Goal: Task Accomplishment & Management: Use online tool/utility

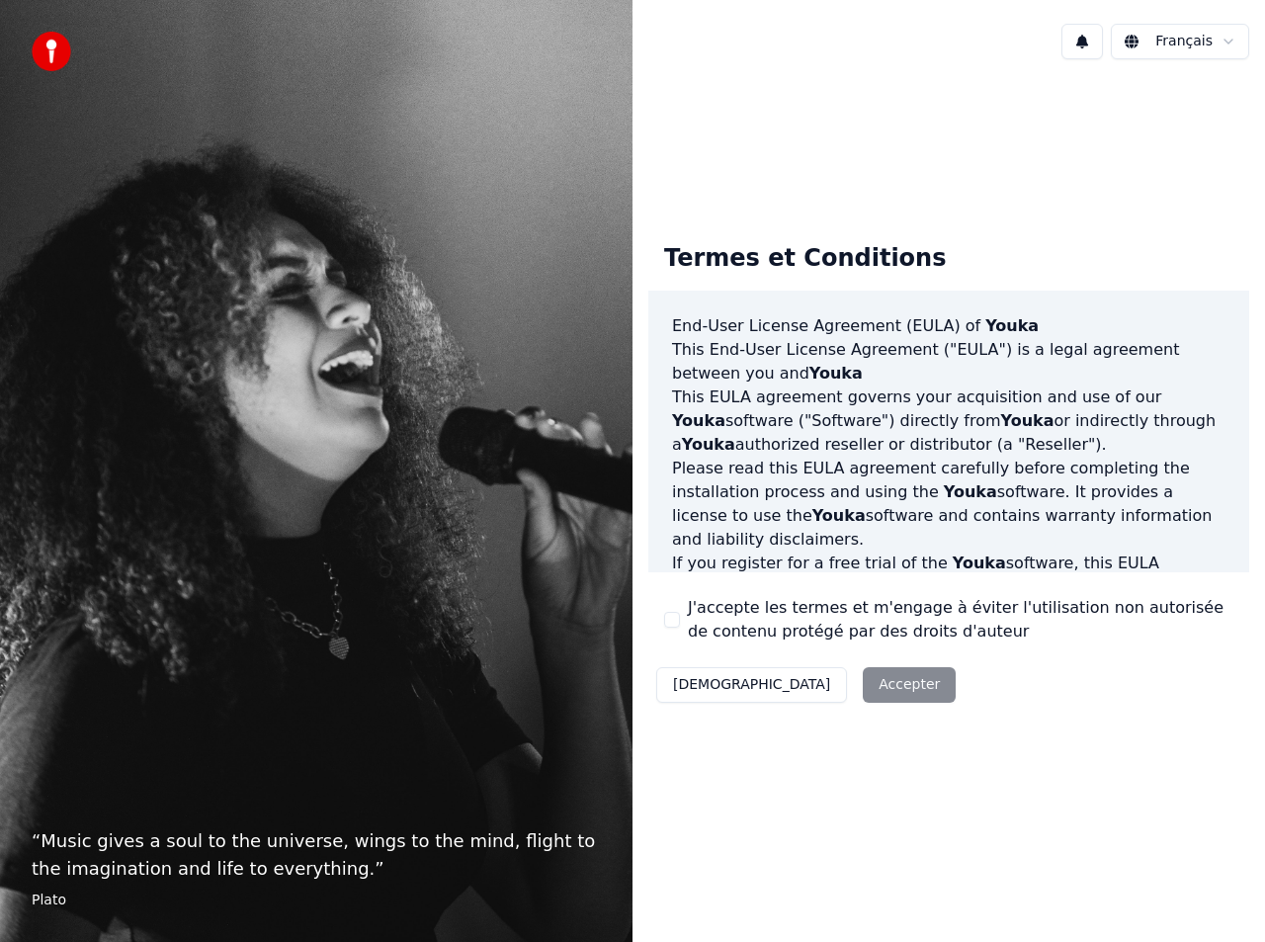
click at [779, 678] on div "Décliner Accepter" at bounding box center [806, 684] width 315 height 51
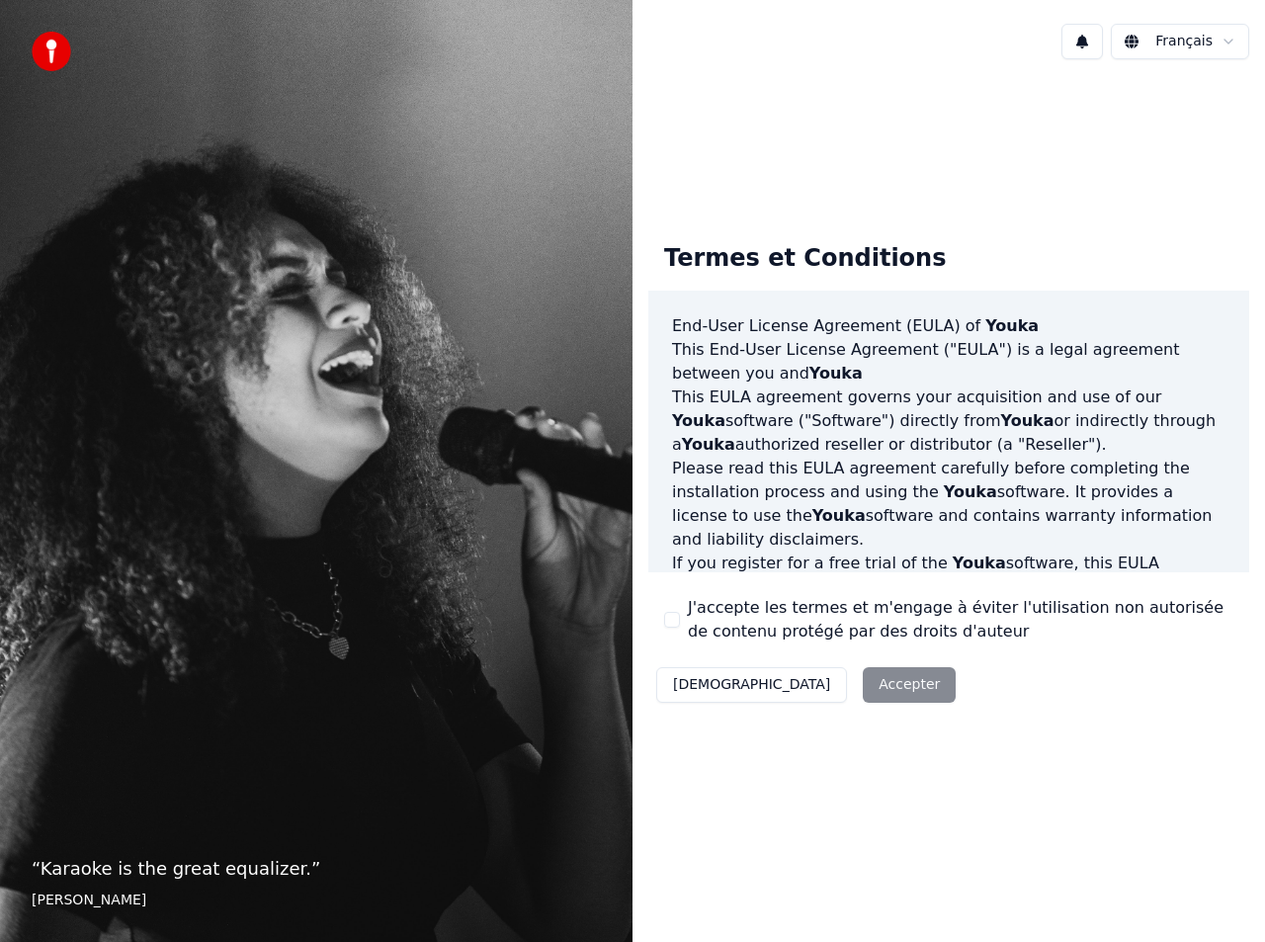
click at [807, 684] on div "Décliner Accepter" at bounding box center [806, 684] width 315 height 51
click at [807, 683] on div "Décliner Accepter" at bounding box center [806, 684] width 315 height 51
click at [666, 612] on button "J'accepte les termes et m'engage à éviter l'utilisation non autorisée de conten…" at bounding box center [672, 620] width 16 height 16
click at [863, 690] on button "Accepter" at bounding box center [909, 685] width 93 height 36
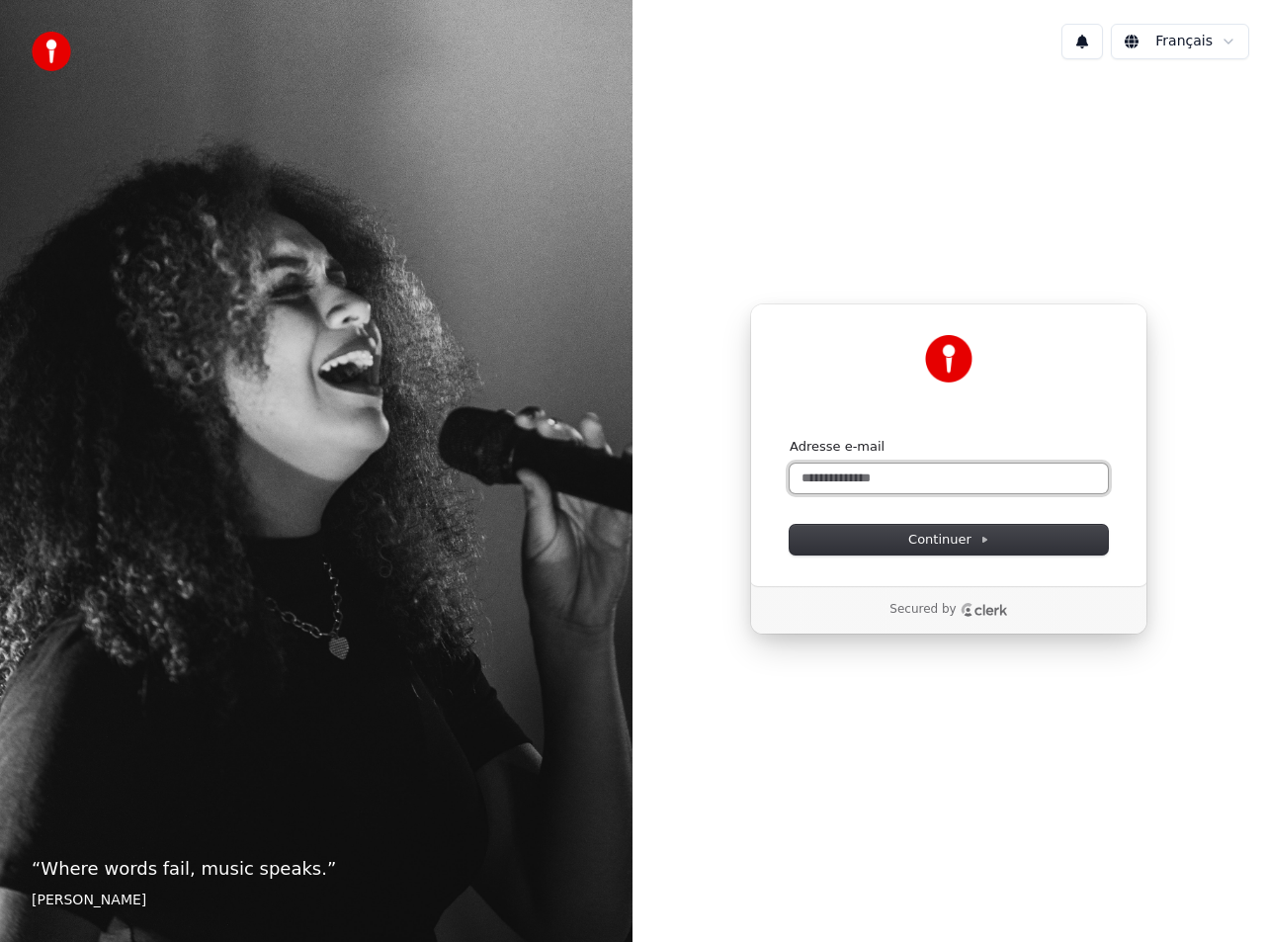
click at [850, 477] on input "Adresse e-mail" at bounding box center [949, 479] width 318 height 30
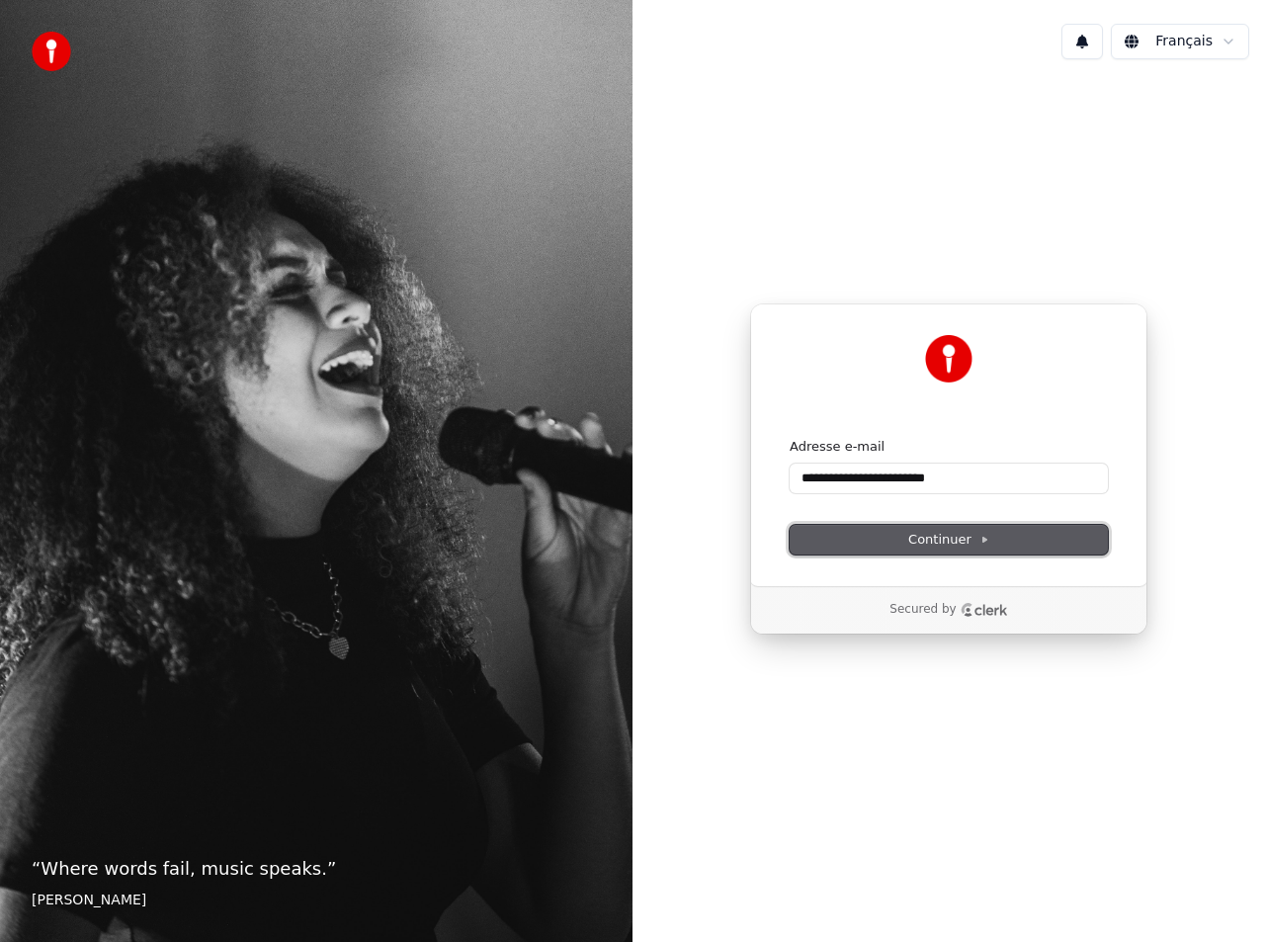
click at [830, 545] on button "Continuer" at bounding box center [949, 540] width 318 height 30
type input "**********"
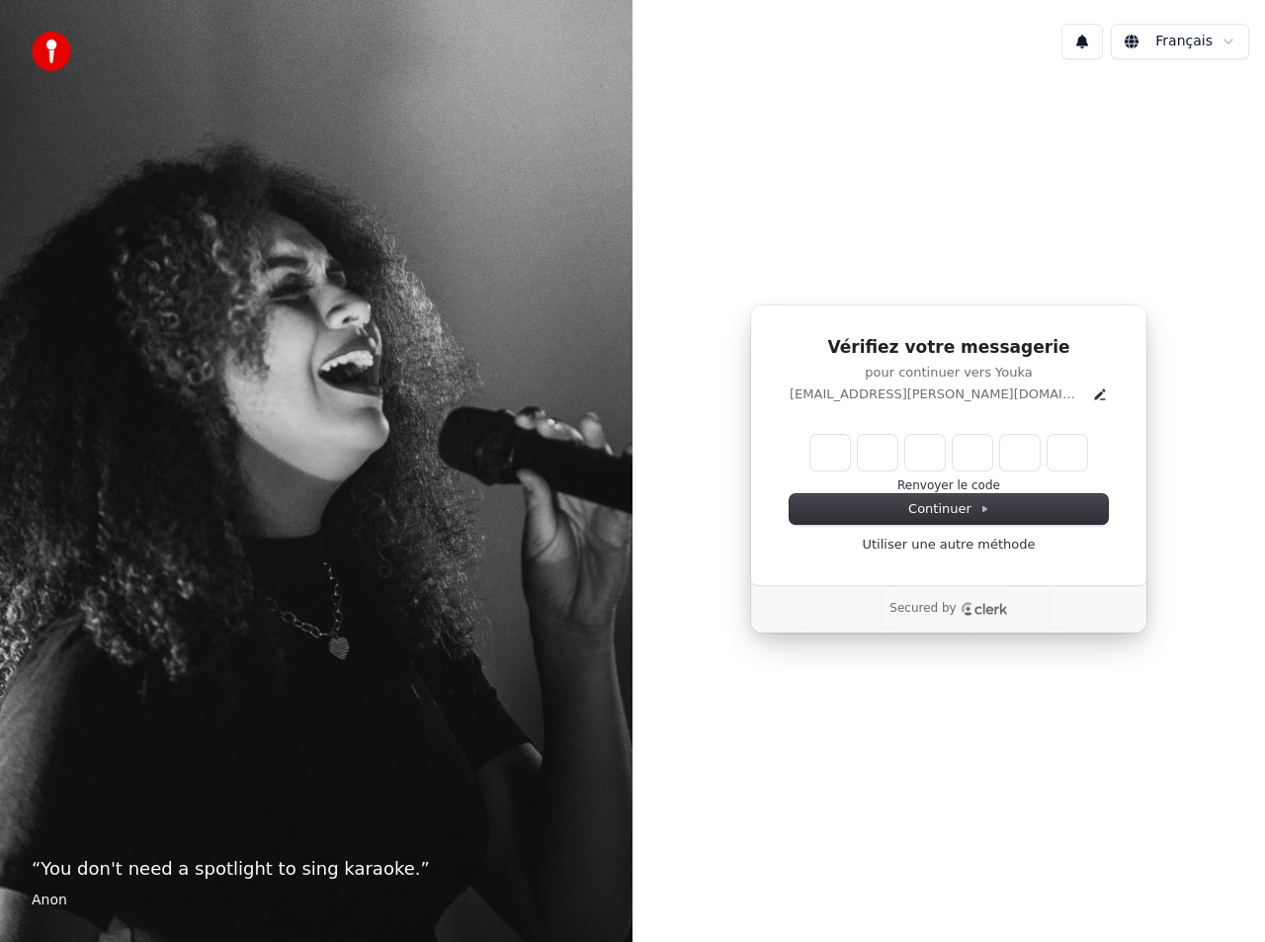
click at [896, 570] on div "Vérifiez votre messagerie pour continuer vers Youka courtine.thomas@gmail.com R…" at bounding box center [948, 444] width 397 height 281
click at [887, 455] on input "Enter verification code" at bounding box center [949, 453] width 277 height 36
type input "******"
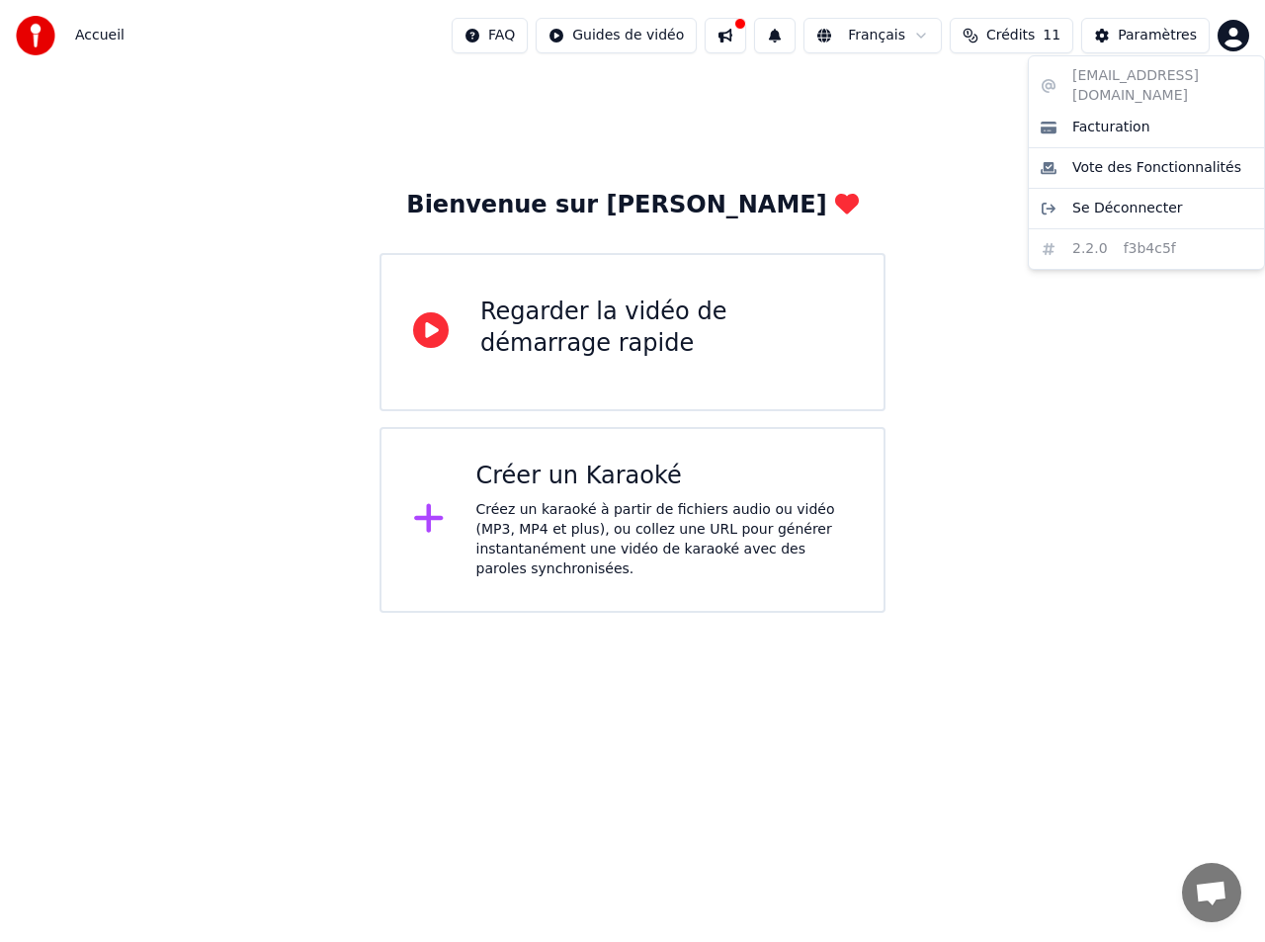
click at [1229, 26] on html "Accueil FAQ Guides de vidéo Français Crédits 11 Paramètres Bienvenue sur Youka …" at bounding box center [632, 306] width 1265 height 613
click at [964, 456] on html "Accueil FAQ Guides de vidéo Français Crédits 11 Paramètres Bienvenue sur Youka …" at bounding box center [632, 306] width 1265 height 613
click at [727, 540] on div "Créez un karaoké à partir de fichiers audio ou vidéo (MP3, MP4 et plus), ou col…" at bounding box center [664, 539] width 377 height 79
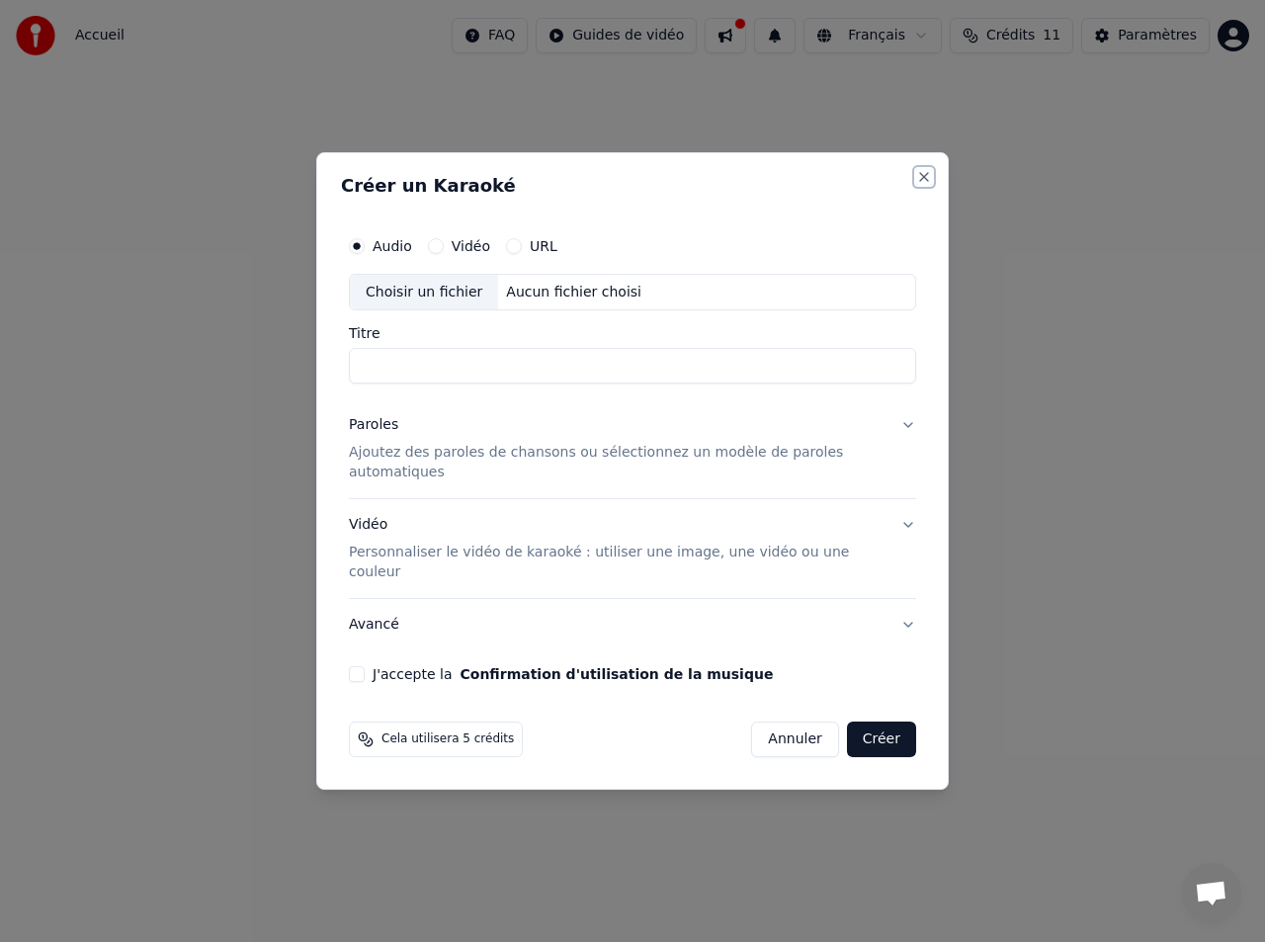
click at [925, 185] on button "Close" at bounding box center [924, 177] width 16 height 16
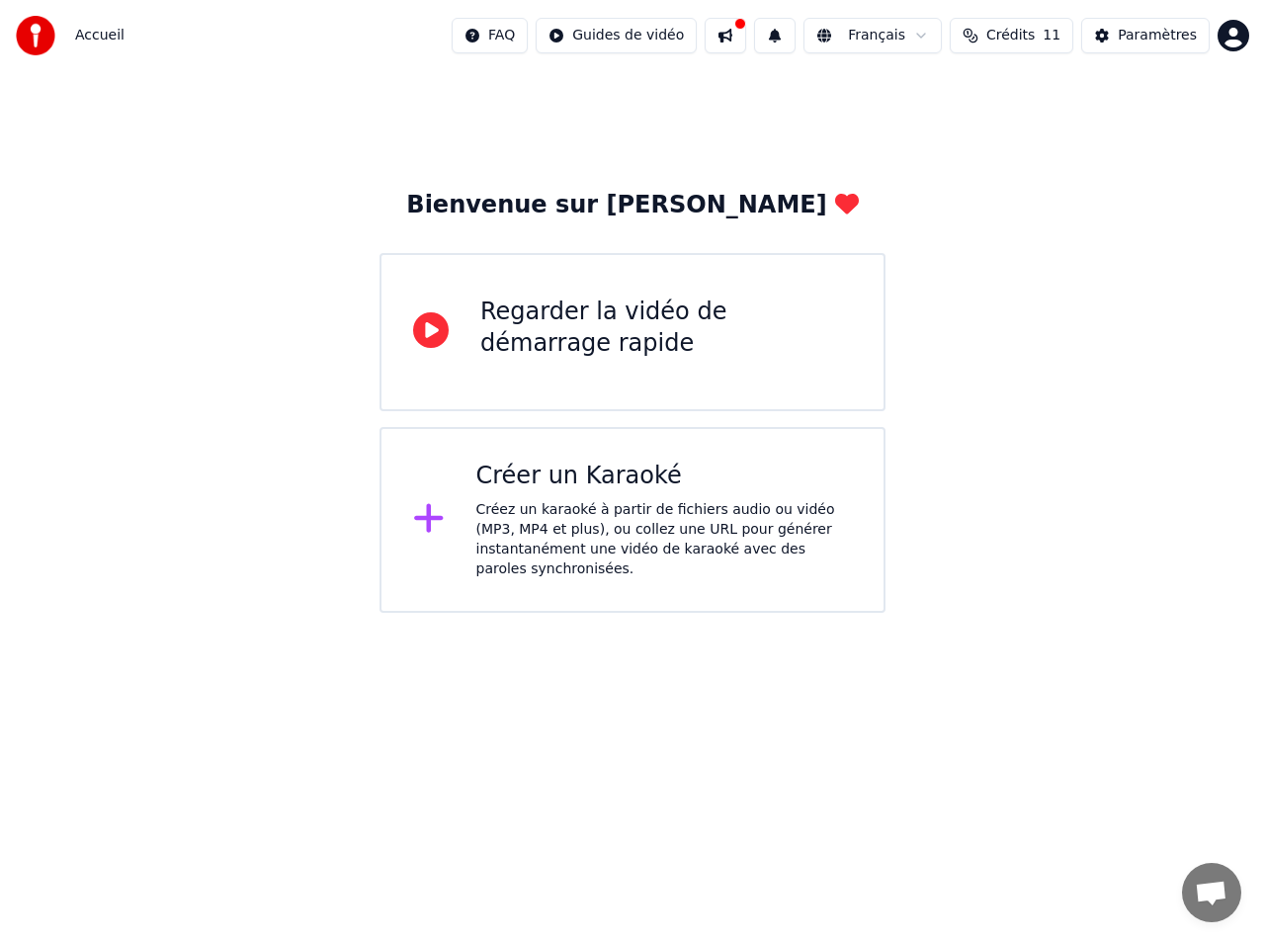
click at [746, 30] on button at bounding box center [726, 36] width 42 height 36
click at [666, 31] on html "Accueil FAQ Guides de vidéo Français Crédits 11 Paramètres Bienvenue sur Youka …" at bounding box center [632, 306] width 1265 height 613
click at [1233, 34] on html "Accueil FAQ Guides de vidéo Français Crédits 11 Paramètres Bienvenue sur Youka …" at bounding box center [632, 306] width 1265 height 613
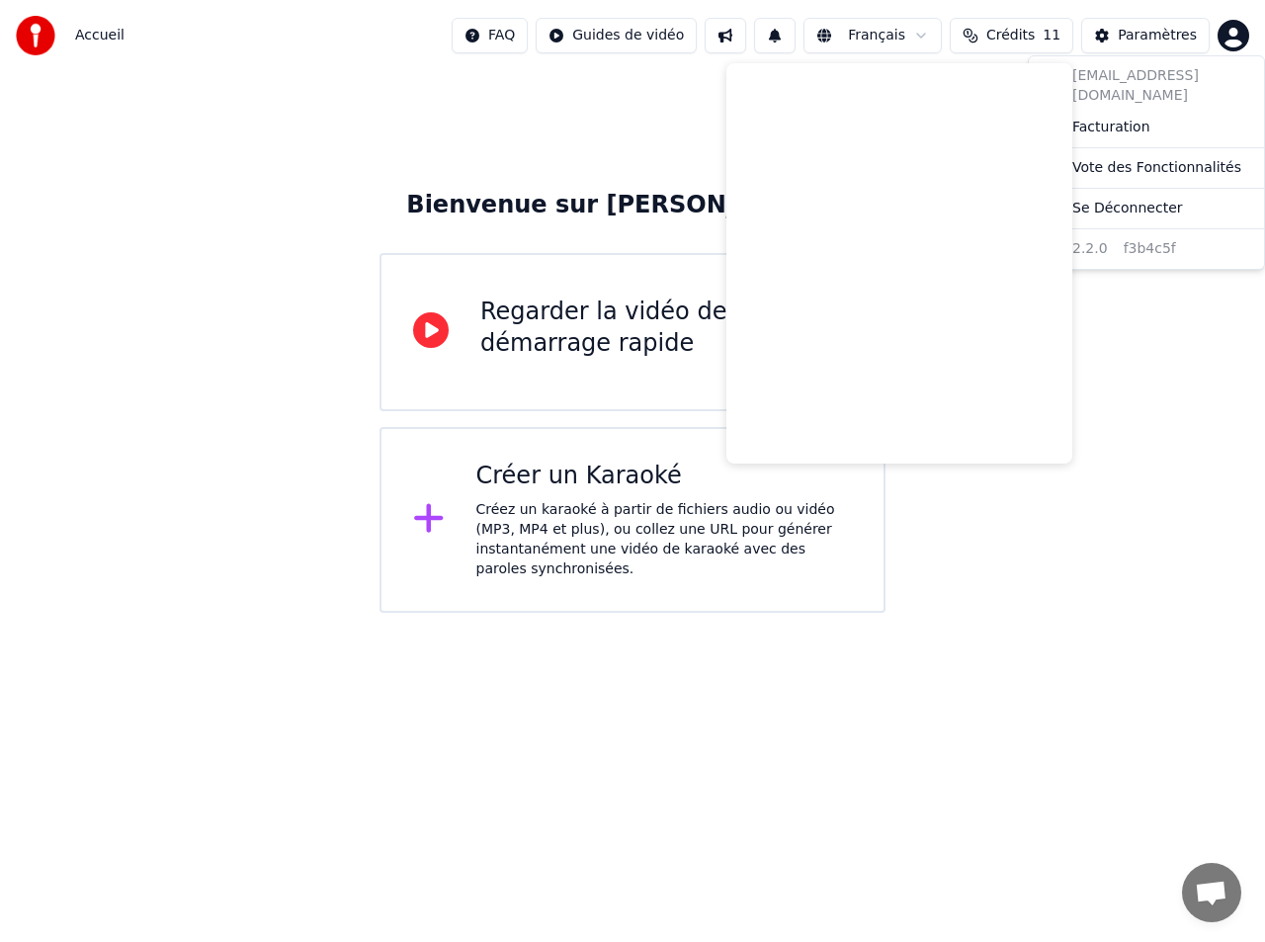
click at [1233, 34] on html "Accueil FAQ Guides de vidéo Français Crédits 11 Paramètres Bienvenue sur Youka …" at bounding box center [632, 306] width 1265 height 613
click at [1159, 429] on html "Accueil FAQ Guides de vidéo Français Crédits 11 Paramètres Bienvenue sur Youka …" at bounding box center [632, 306] width 1265 height 613
click at [679, 104] on div "Bienvenue sur Youka Regarder la vidéo de démarrage rapide Créer un Karaoké Crée…" at bounding box center [632, 342] width 1265 height 542
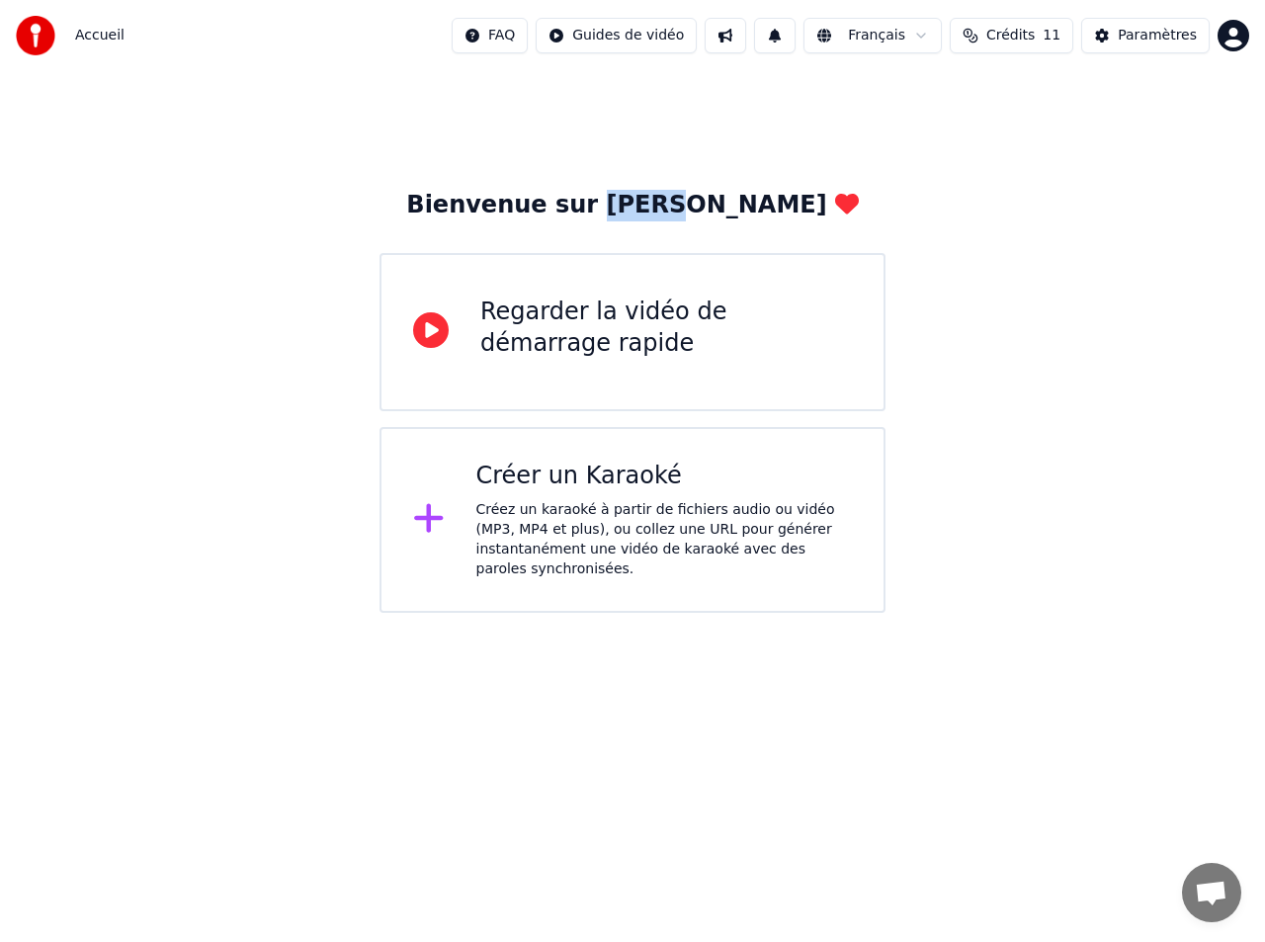
click at [679, 104] on div "Bienvenue sur Youka Regarder la vidéo de démarrage rapide Créer un Karaoké Crée…" at bounding box center [632, 342] width 1265 height 542
click at [915, 171] on div "Bienvenue sur Youka Regarder la vidéo de démarrage rapide Créer un Karaoké Crée…" at bounding box center [632, 342] width 1265 height 542
click at [896, 36] on html "Accueil FAQ Guides de vidéo Français Crédits 11 Paramètres Bienvenue sur Youka …" at bounding box center [632, 306] width 1265 height 613
click at [635, 535] on div "Créez un karaoké à partir de fichiers audio ou vidéo (MP3, MP4 et plus), ou col…" at bounding box center [664, 539] width 377 height 79
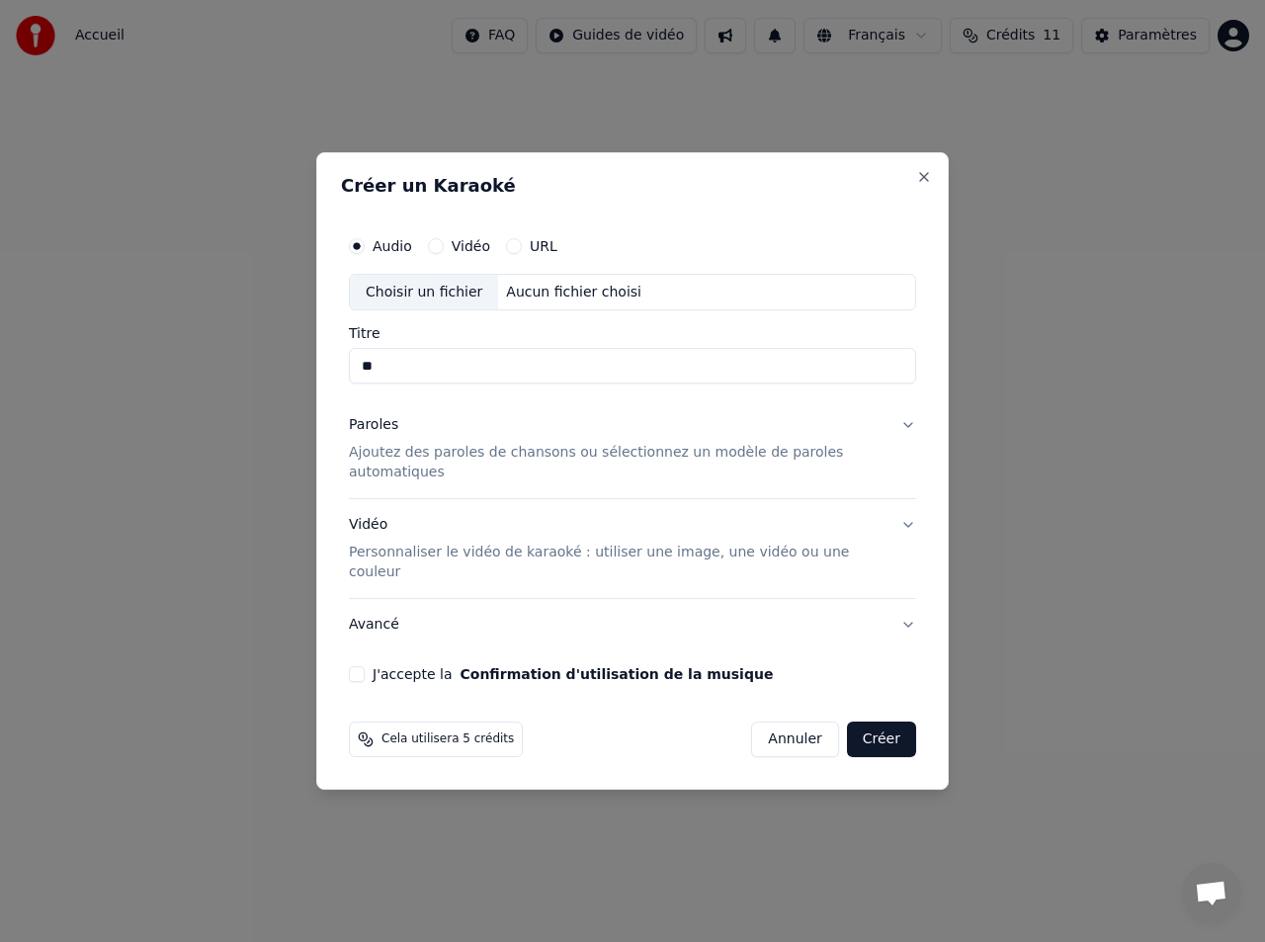
type input "*"
click at [438, 310] on div "Choisir un fichier" at bounding box center [424, 293] width 148 height 36
type input "**********"
click at [431, 474] on p "Ajoutez des paroles de chansons ou sélectionnez un modèle de paroles automatiqu…" at bounding box center [617, 464] width 536 height 40
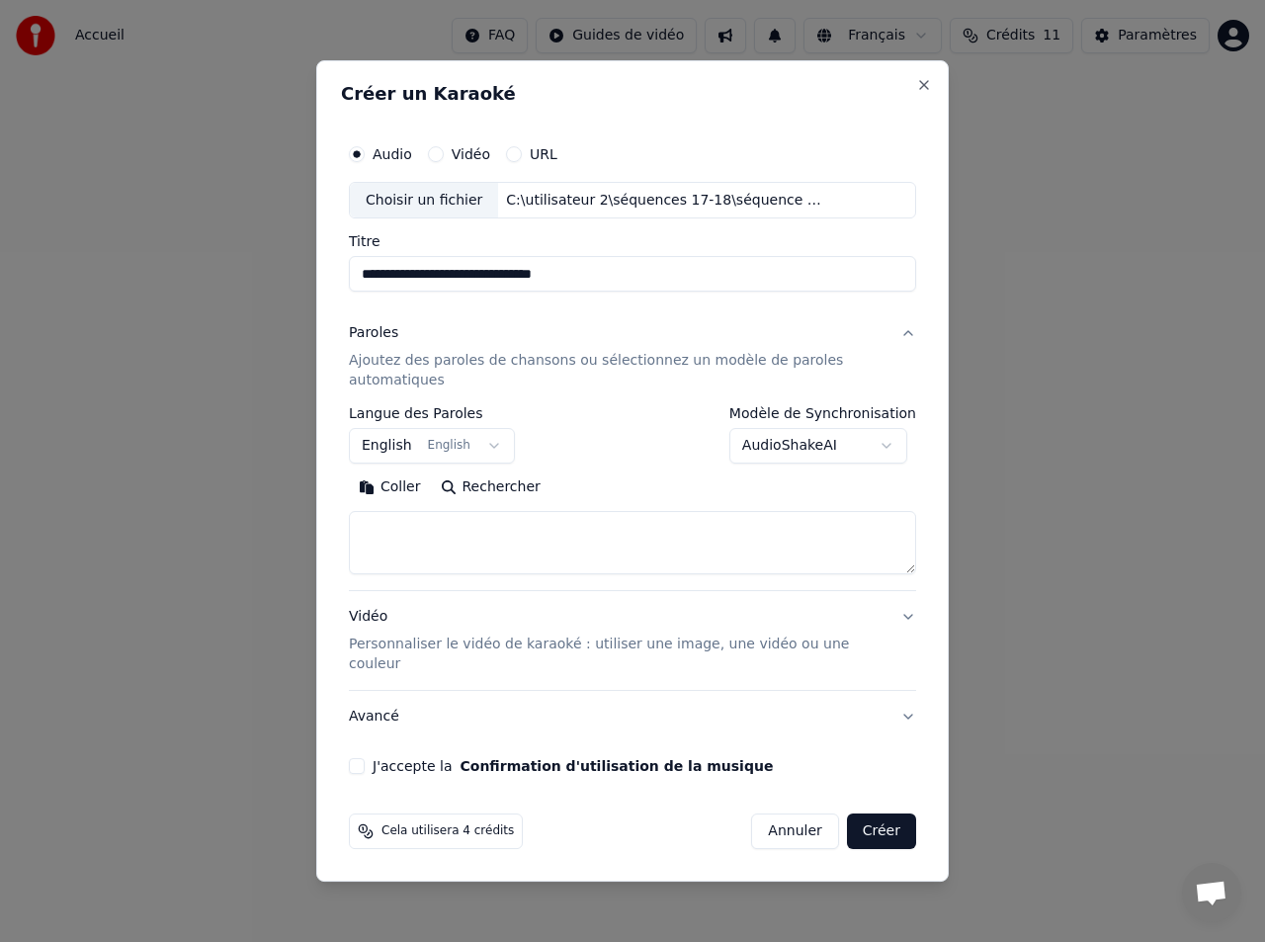
click at [390, 481] on button "Coller" at bounding box center [390, 489] width 82 height 32
type textarea "**********"
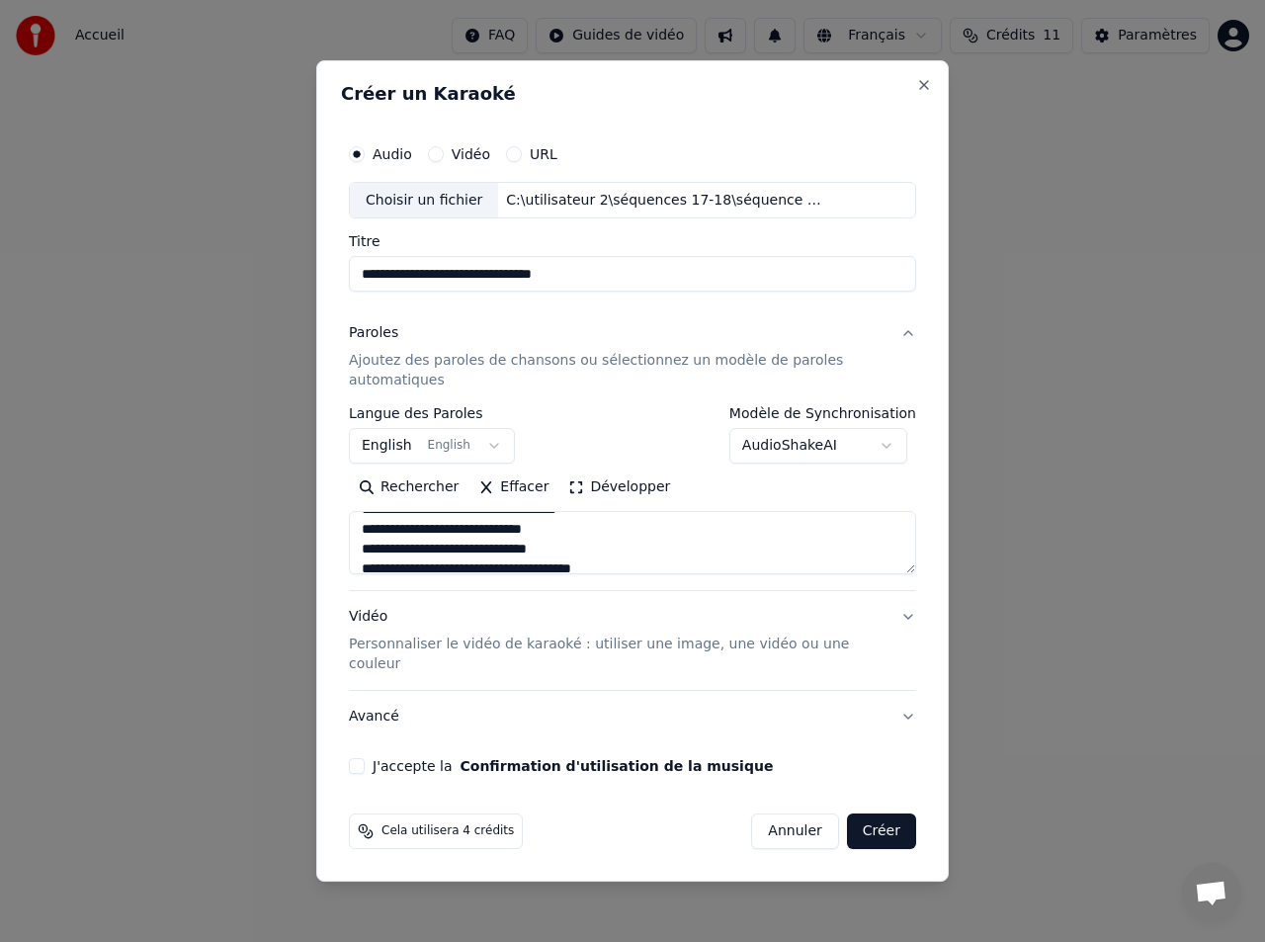
click at [883, 814] on button "Créer" at bounding box center [881, 832] width 69 height 36
select select "**"
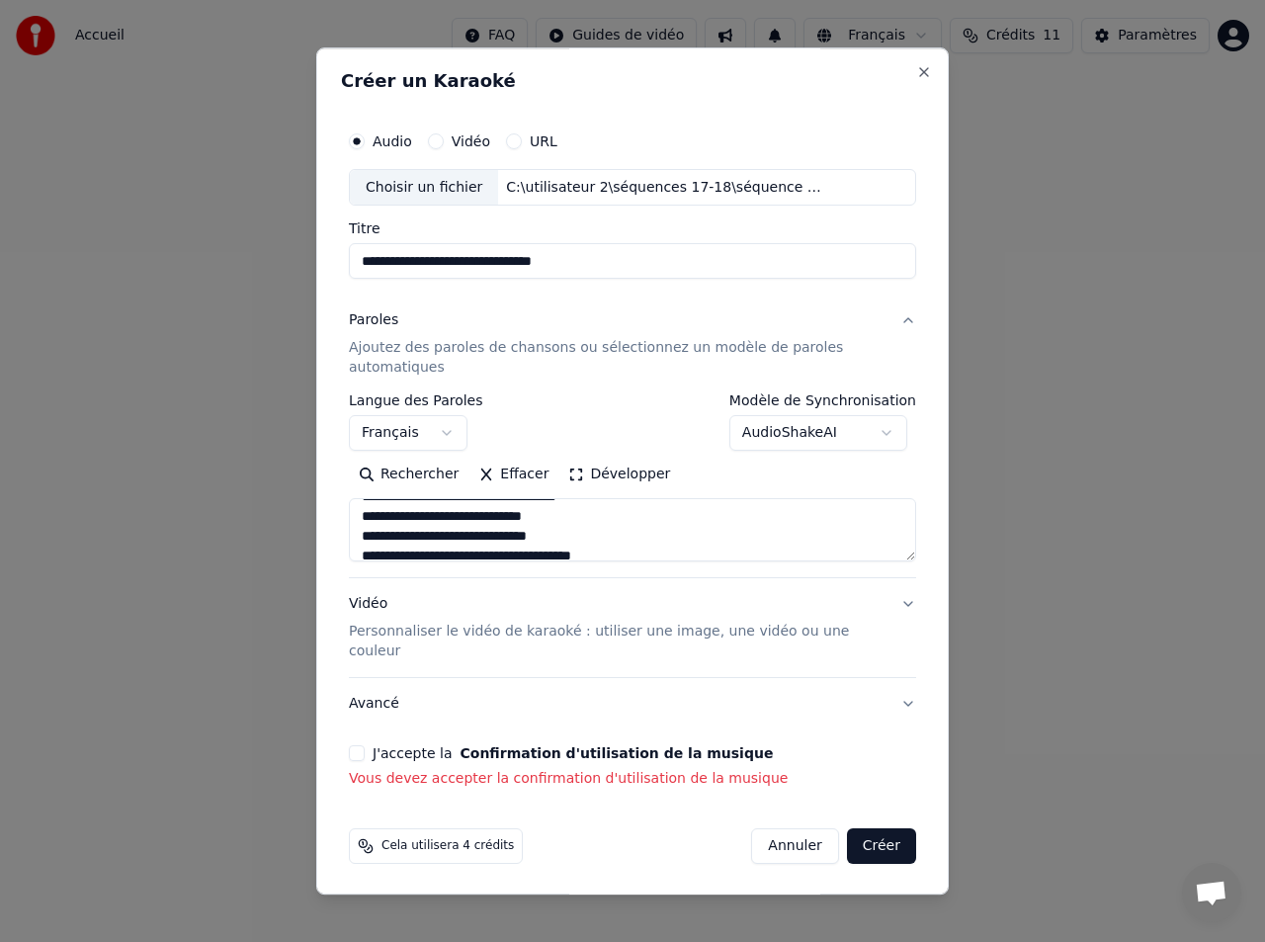
click at [341, 723] on div "**********" at bounding box center [632, 456] width 583 height 684
click at [352, 746] on button "J'accepte la Confirmation d'utilisation de la musique" at bounding box center [357, 754] width 16 height 16
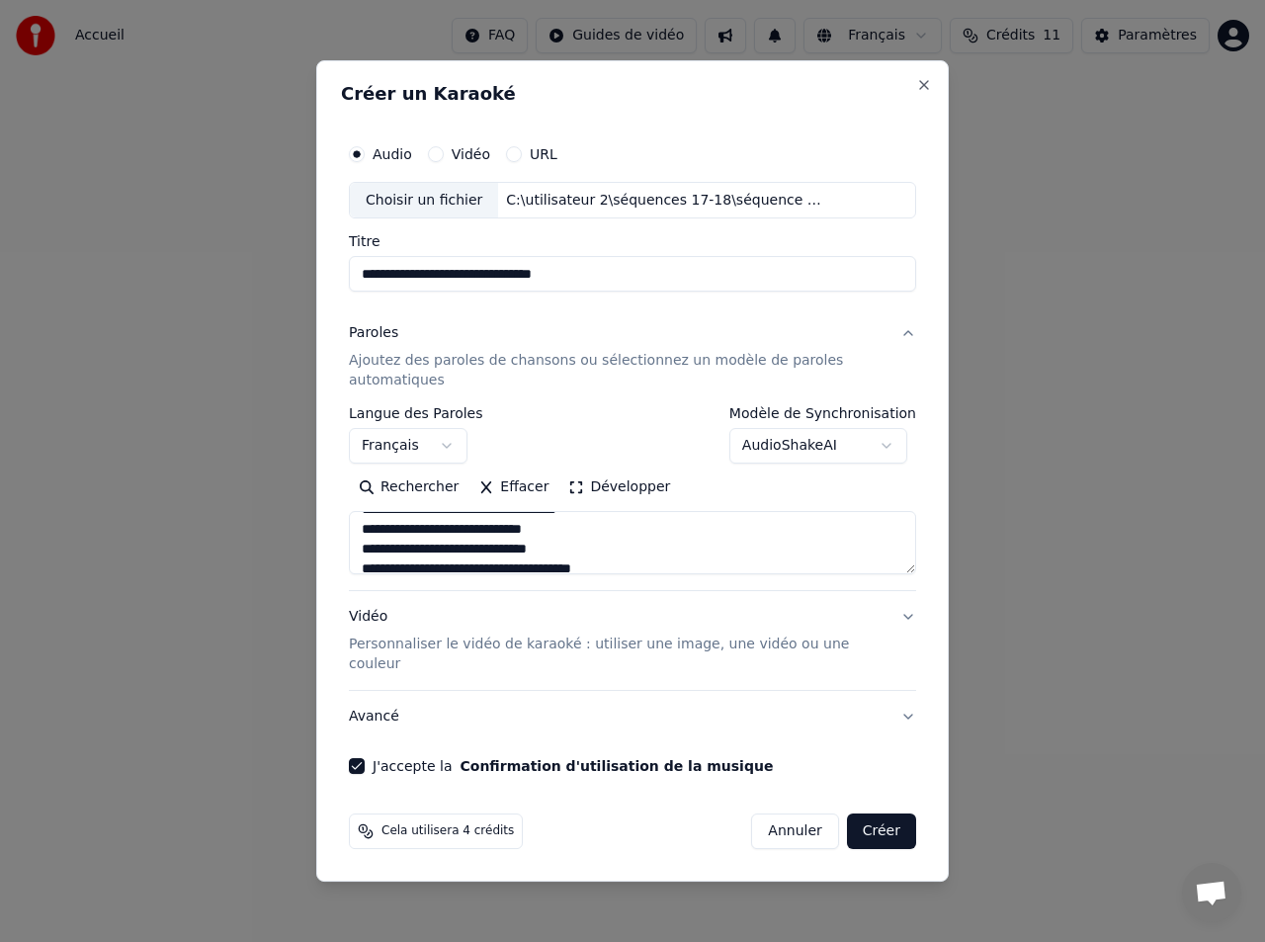
click at [891, 817] on button "Créer" at bounding box center [881, 832] width 69 height 36
type textarea "**********"
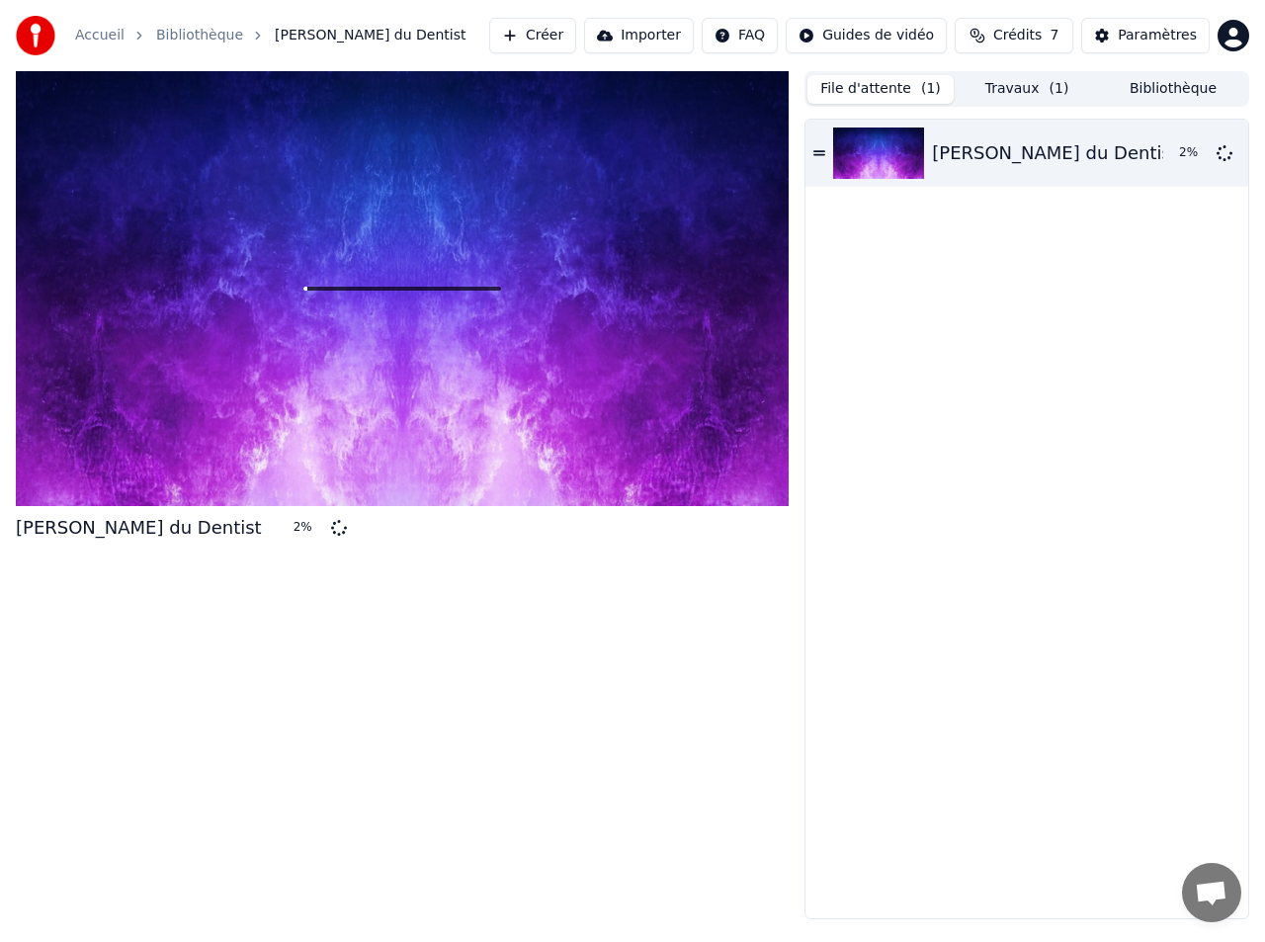
click at [900, 92] on button "File d'attente ( 1 )" at bounding box center [881, 89] width 146 height 29
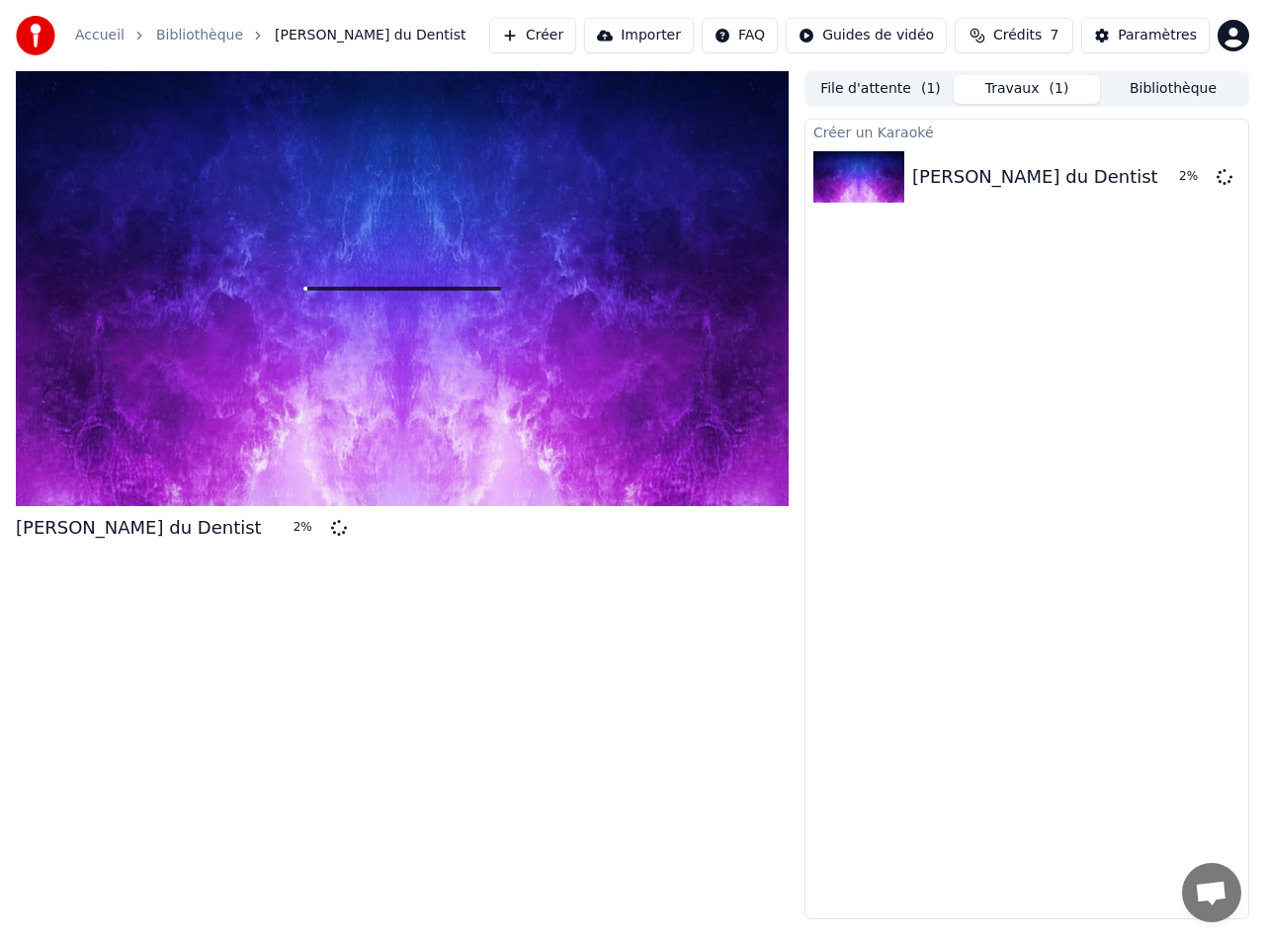
click at [1006, 82] on button "Travaux ( 1 )" at bounding box center [1027, 89] width 146 height 29
click at [1170, 86] on button "Bibliothèque" at bounding box center [1173, 89] width 146 height 29
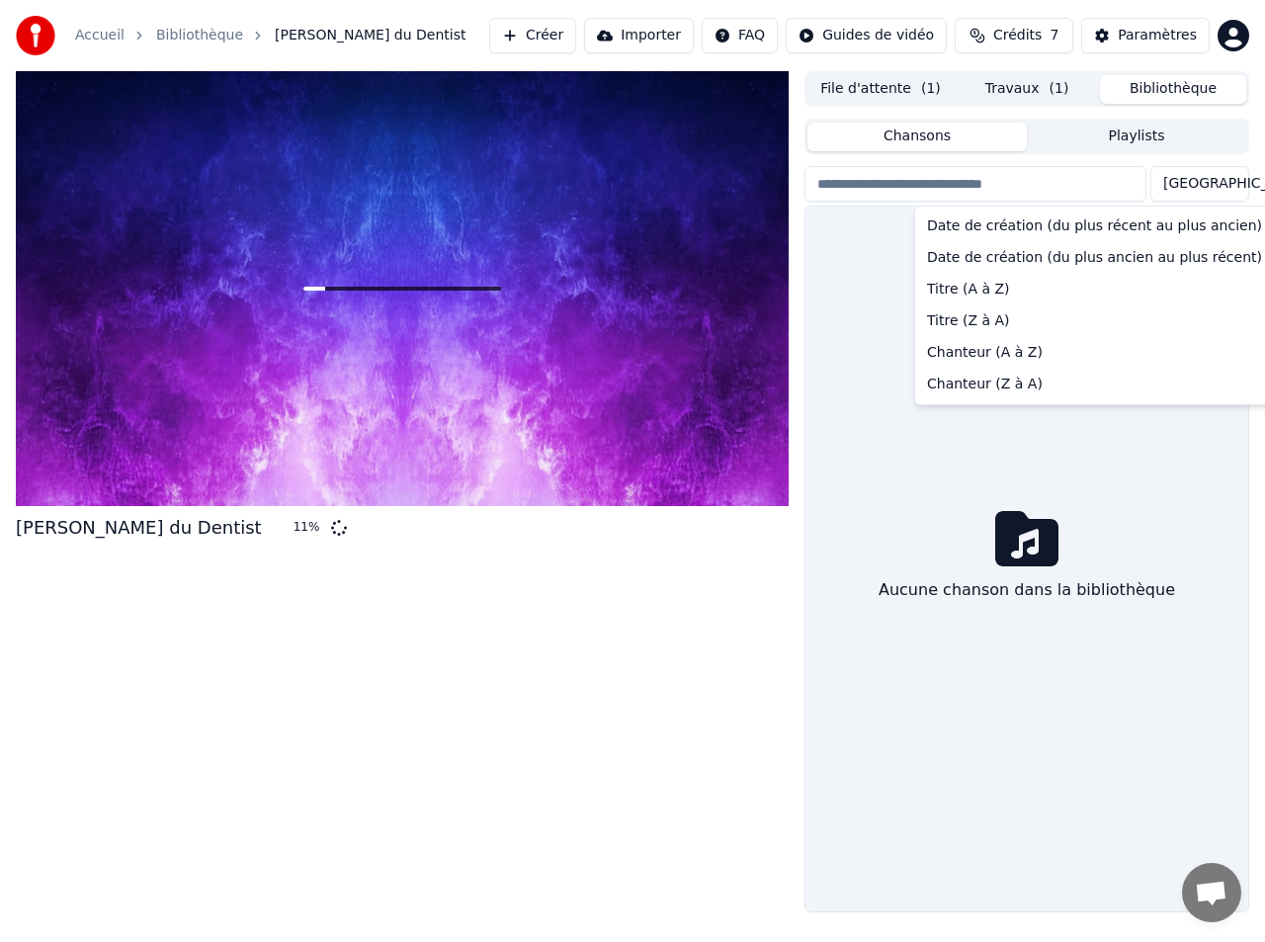
click at [1235, 182] on html "Accueil Bibliothèque [PERSON_NAME] du Dentist Créer Importer FAQ Guides de vidé…" at bounding box center [632, 471] width 1265 height 942
click at [689, 41] on html "Accueil Bibliothèque [PERSON_NAME] du Dentist Créer Importer FAQ Guides de vidé…" at bounding box center [632, 471] width 1265 height 942
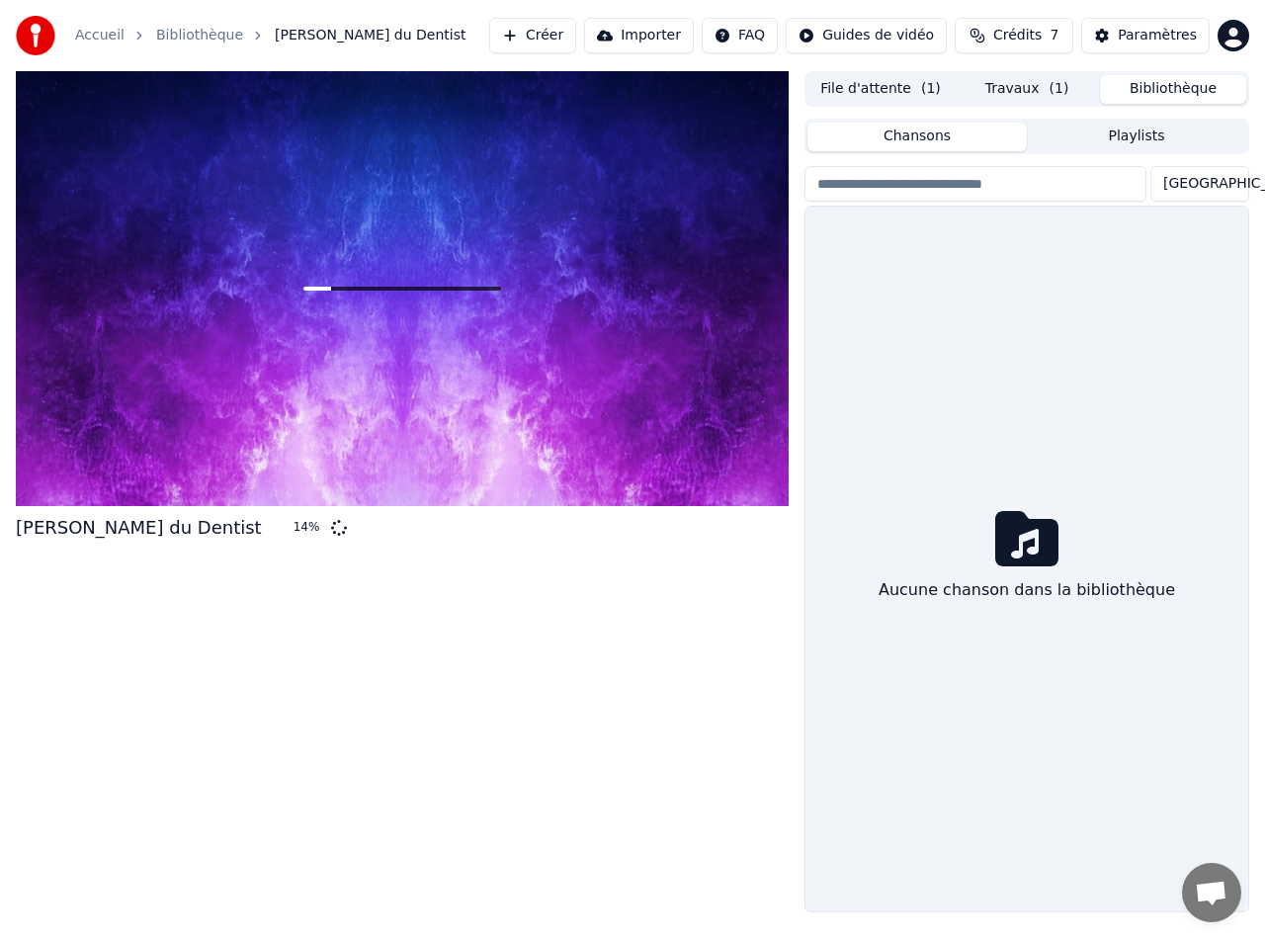
click at [660, 35] on button "Importer" at bounding box center [639, 36] width 110 height 36
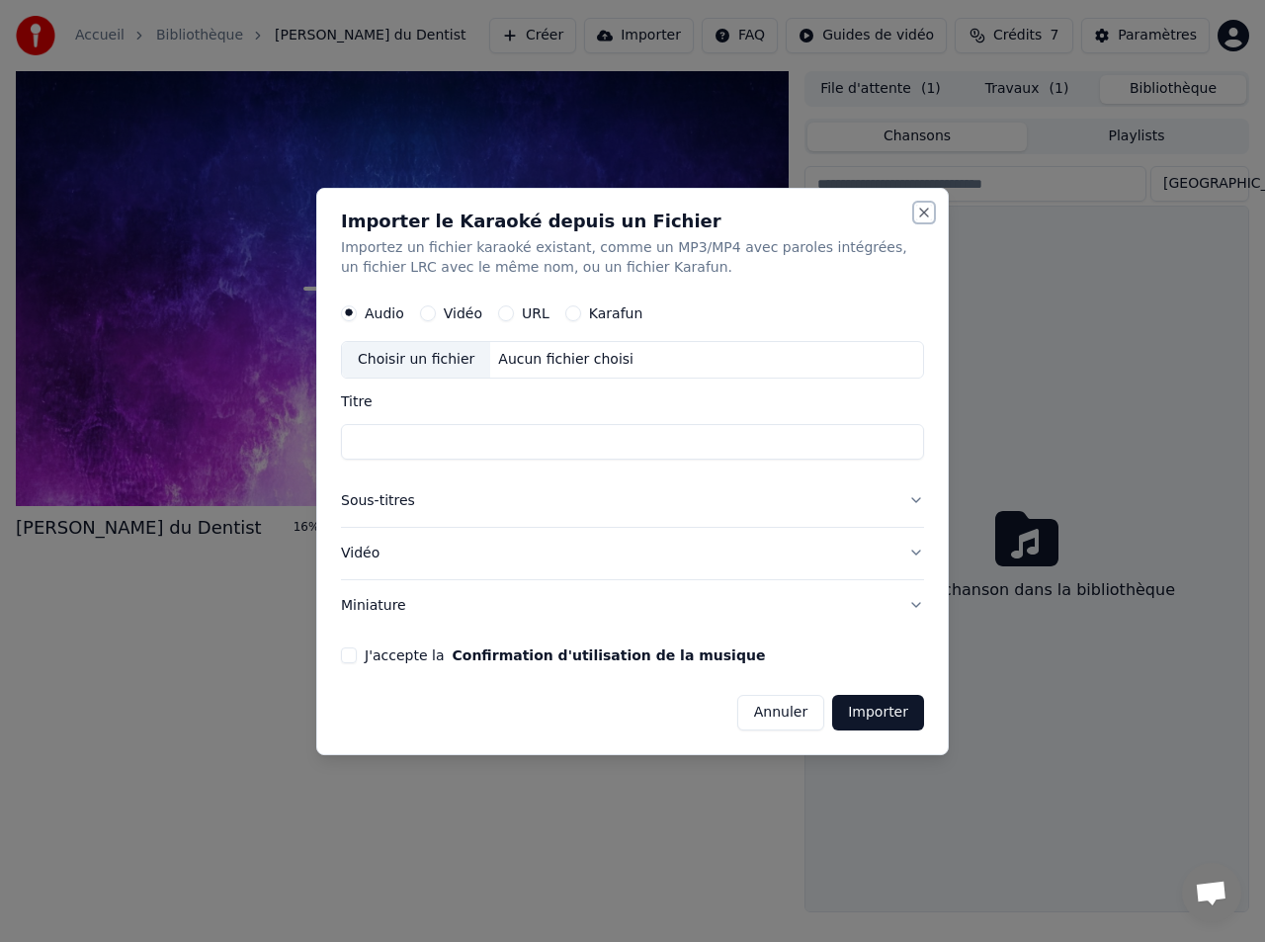
click at [923, 211] on button "Close" at bounding box center [924, 213] width 16 height 16
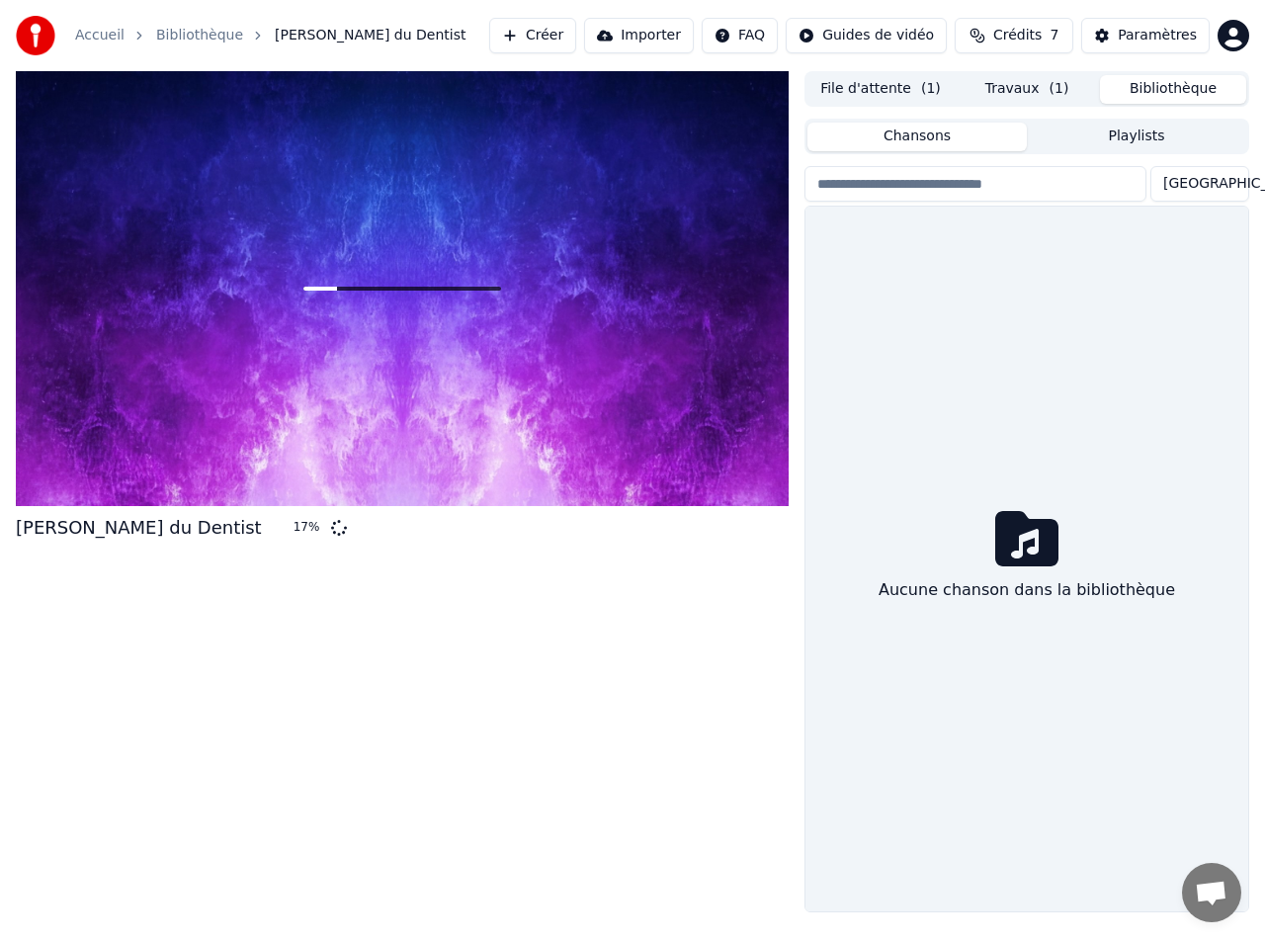
click at [1112, 136] on button "Playlists" at bounding box center [1136, 137] width 219 height 29
click at [950, 132] on button "Chansons" at bounding box center [917, 137] width 219 height 29
click at [1231, 34] on html "Accueil Bibliothèque [PERSON_NAME] du Dentist Créer Importer FAQ Guides de vidé…" at bounding box center [632, 471] width 1265 height 942
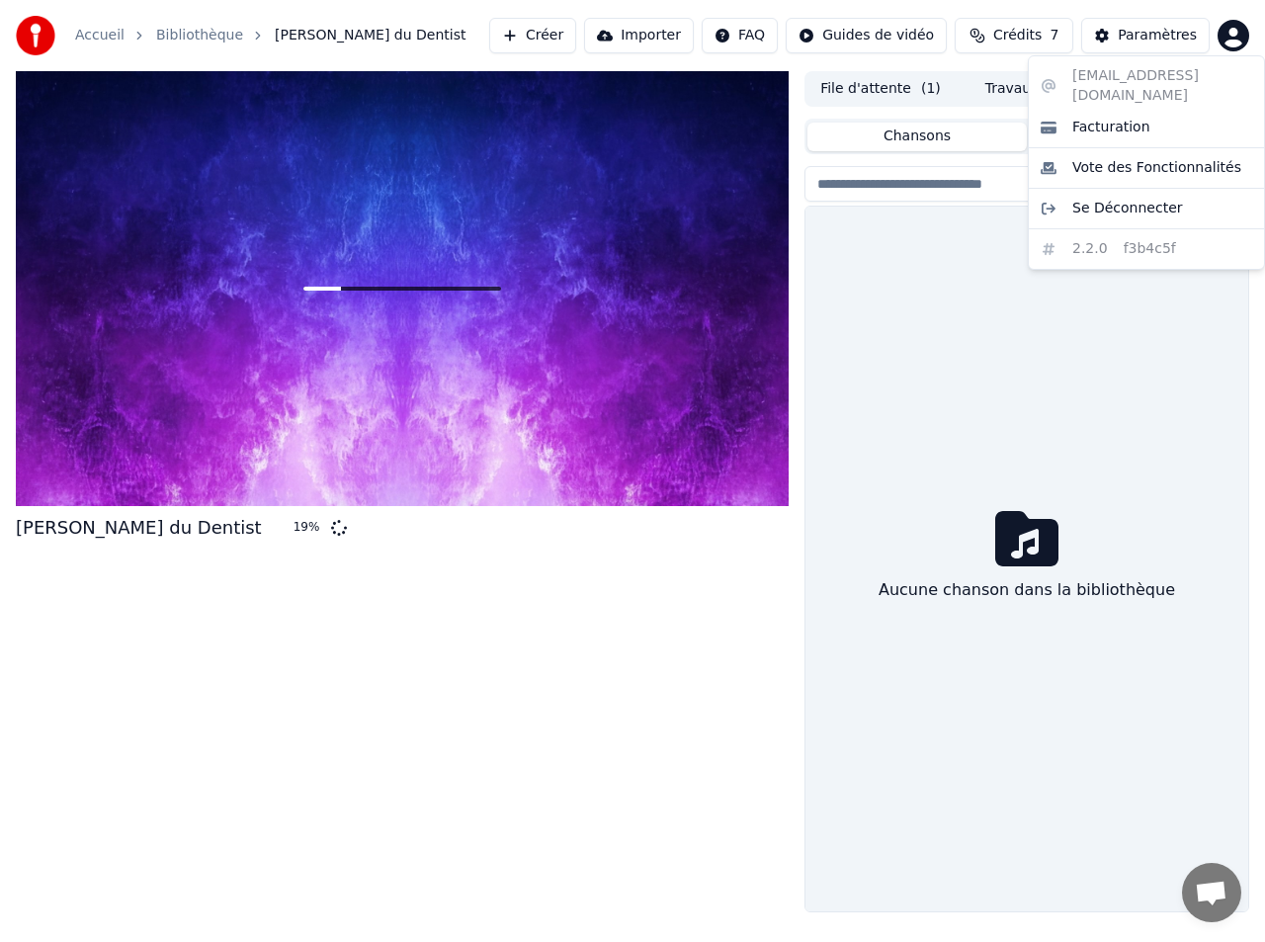
click at [1018, 247] on html "Accueil Bibliothèque [PERSON_NAME] du Dentist Créer Importer FAQ Guides de vidé…" at bounding box center [632, 471] width 1265 height 942
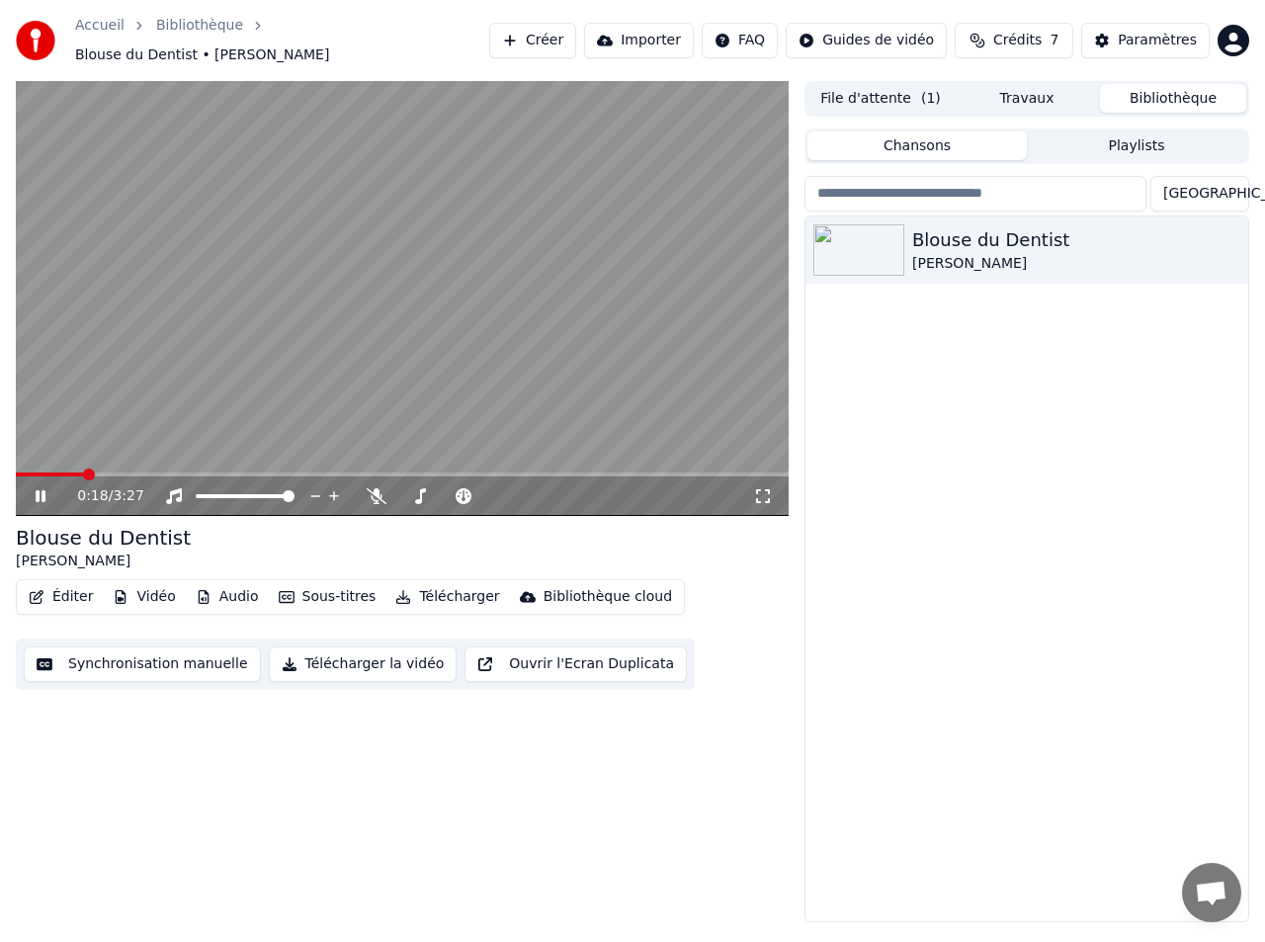
click at [43, 490] on icon at bounding box center [41, 496] width 10 height 12
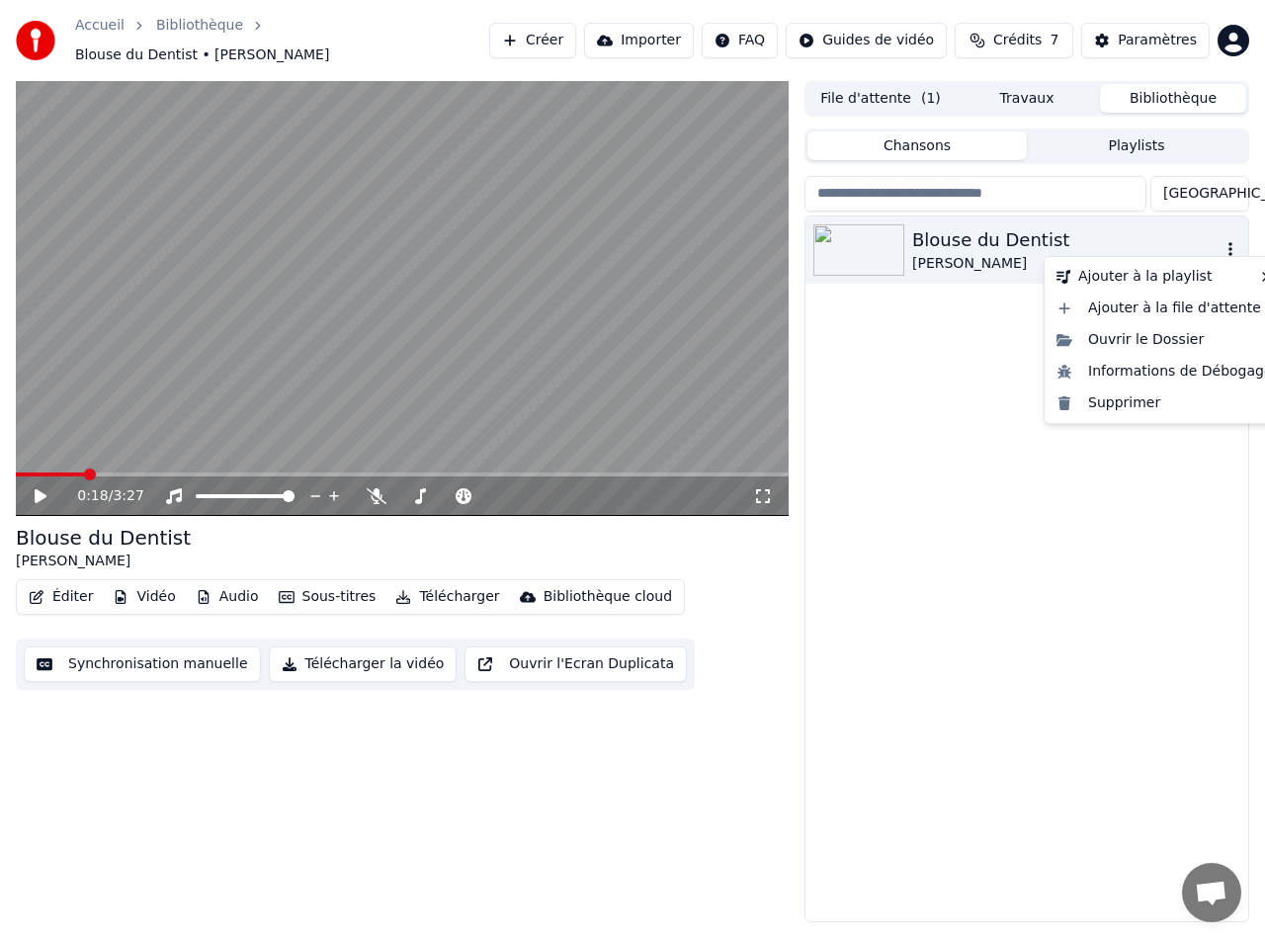
click at [1232, 241] on icon "button" at bounding box center [1231, 249] width 20 height 16
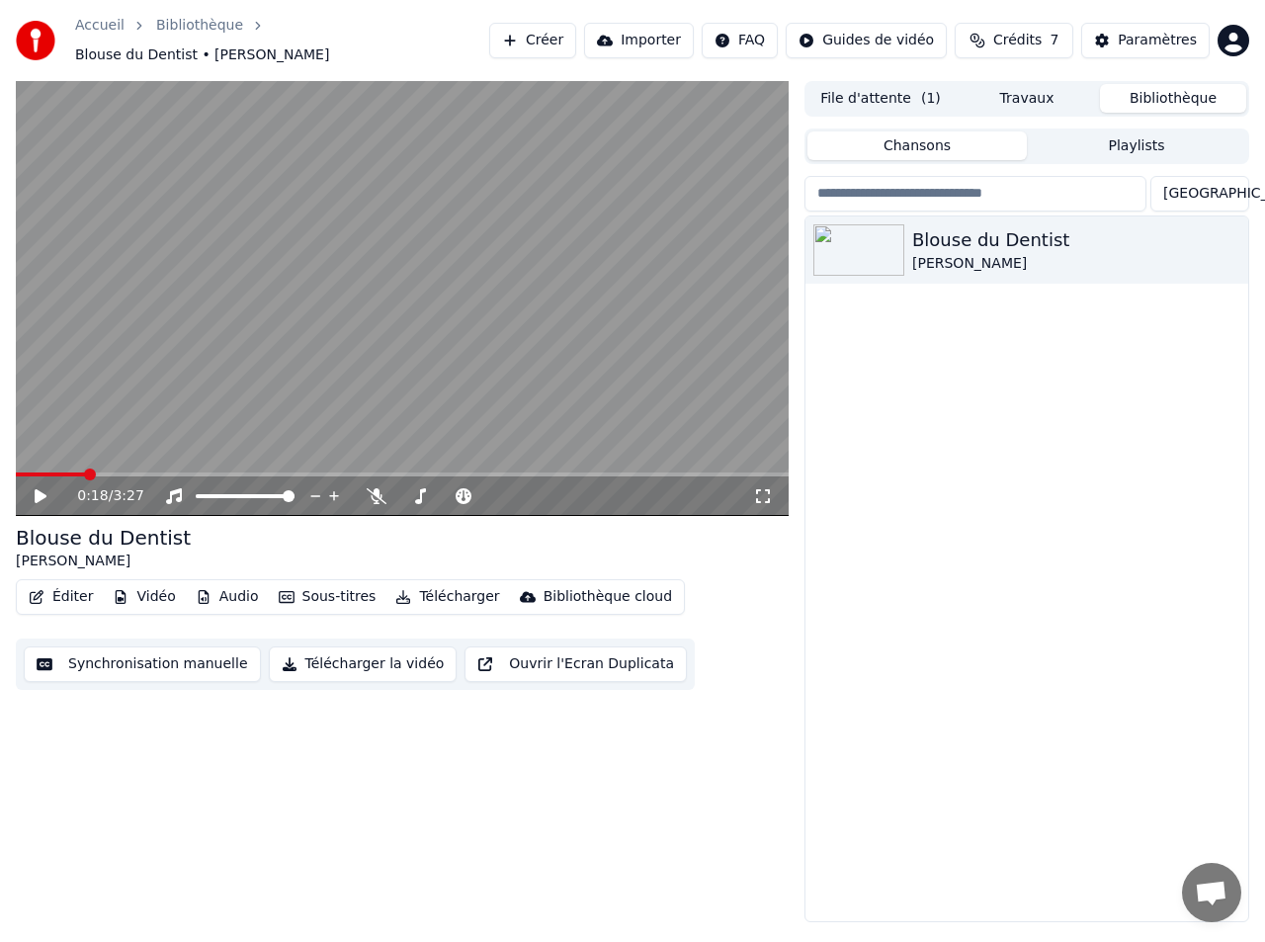
click at [404, 591] on button "Télécharger" at bounding box center [448, 597] width 120 height 28
click at [435, 586] on button "Télécharger" at bounding box center [448, 597] width 120 height 28
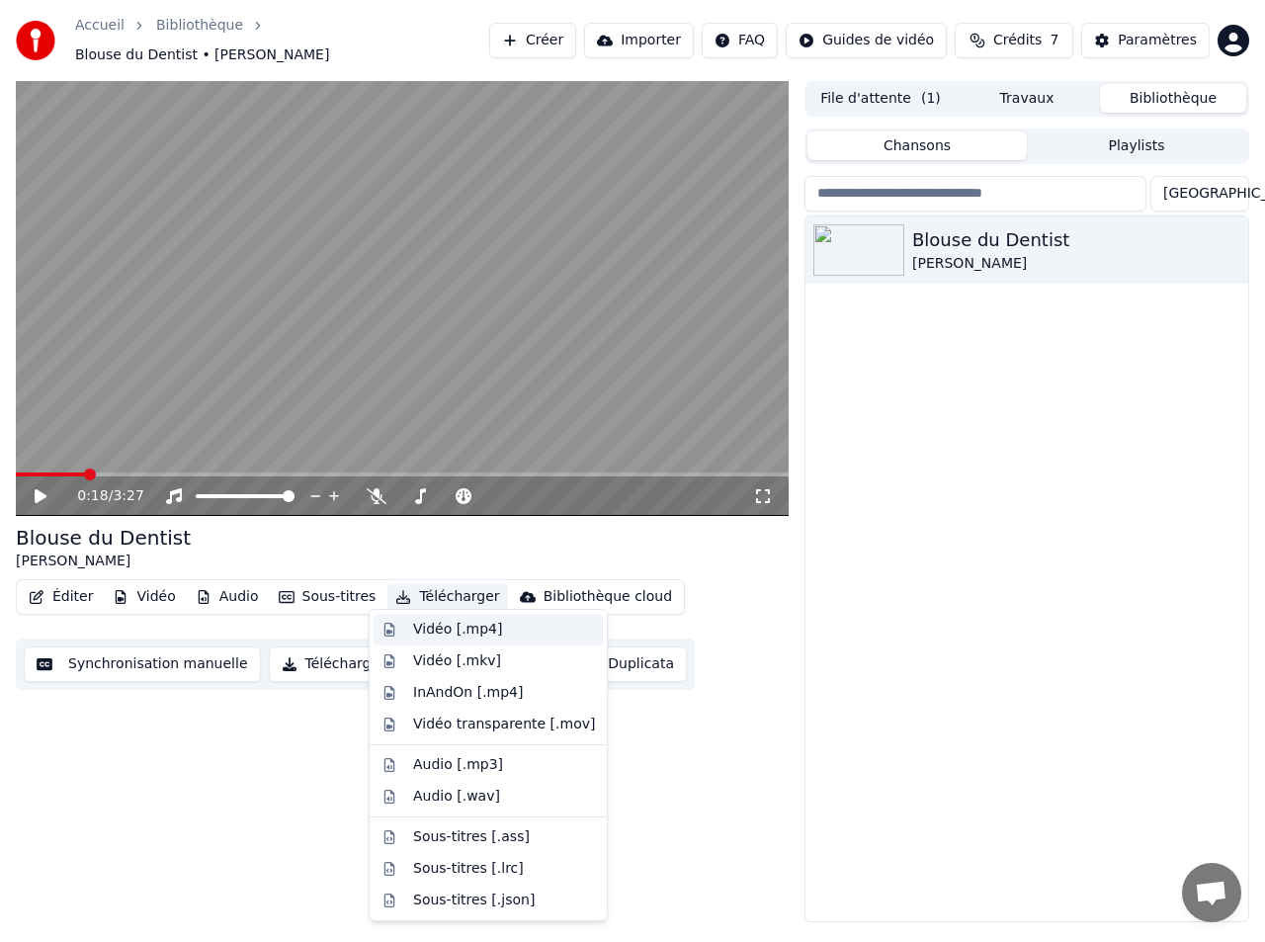
click at [435, 631] on div "Vidéo [.mp4]" at bounding box center [457, 630] width 89 height 20
